Goal: Information Seeking & Learning: Learn about a topic

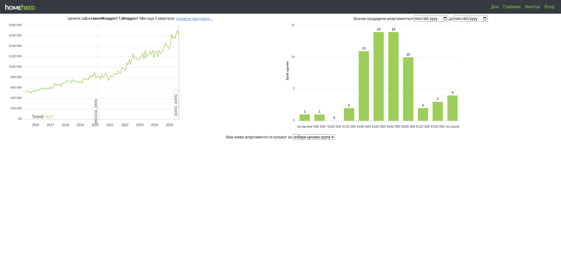
click at [203, 19] on button "промени филтрите..." at bounding box center [194, 19] width 37 height 4
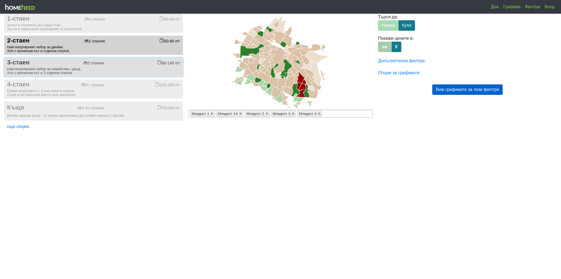
click at [139, 72] on div "Най-популярният избор за семейства с деца. Хол с кухненски кът и 2 отделни спал…" at bounding box center [93, 71] width 173 height 8
radio input "true"
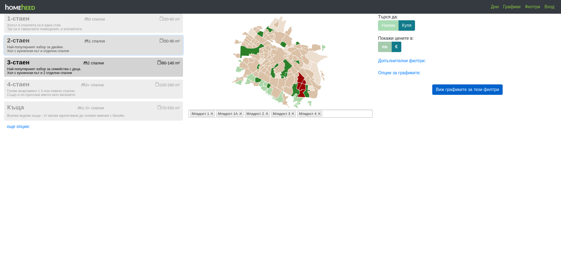
click at [148, 50] on div "Най-популярният избор за двойки. Хол с кухненски кът и отделна спалня" at bounding box center [93, 49] width 173 height 8
radio input "true"
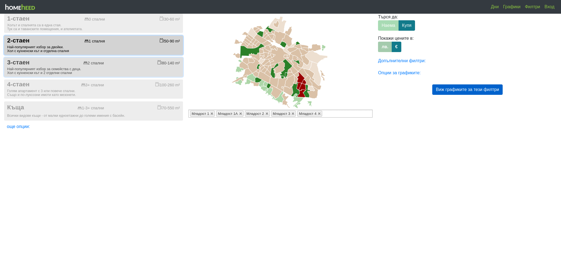
click at [138, 66] on div "3-стаен 2 спални 80-140 m²" at bounding box center [93, 62] width 173 height 7
radio input "true"
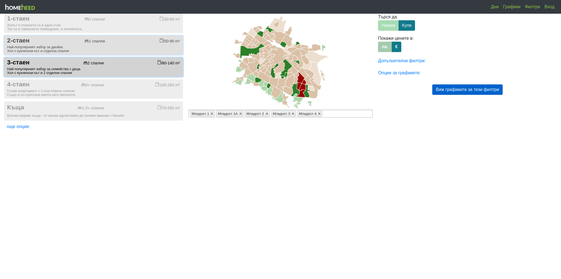
click at [137, 48] on div "Най-популярният избор за двойки. Хол с кухненски кът и отделна спалня" at bounding box center [93, 49] width 173 height 8
radio input "true"
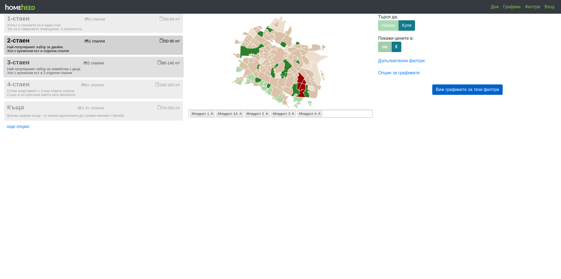
click at [142, 68] on div "Най-популярният избор за семейства с деца. Хол с кухненски кът и 2 отделни спал…" at bounding box center [93, 71] width 173 height 8
radio input "true"
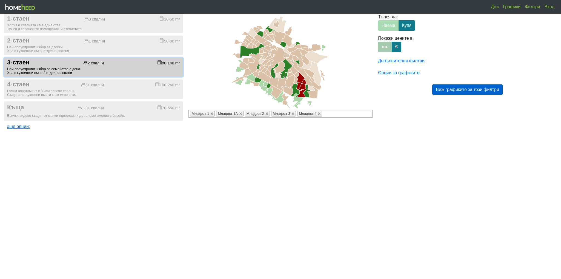
click at [10, 128] on link "още опции:" at bounding box center [18, 126] width 23 height 5
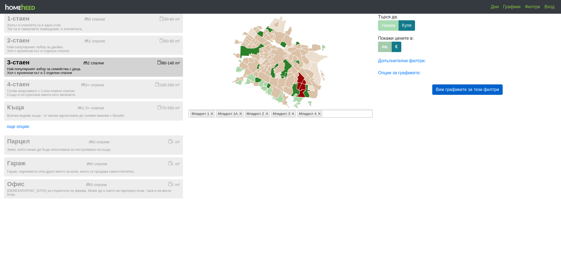
click at [516, 6] on link "Графики" at bounding box center [512, 6] width 22 height 11
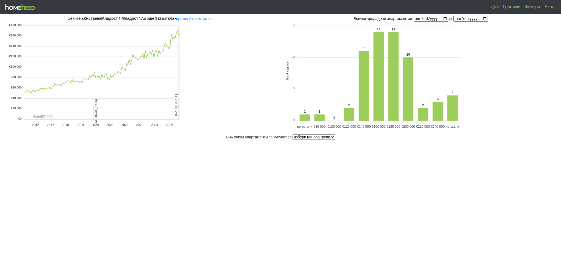
click at [530, 7] on link "Филтри" at bounding box center [532, 6] width 20 height 11
